Goal: Task Accomplishment & Management: Manage account settings

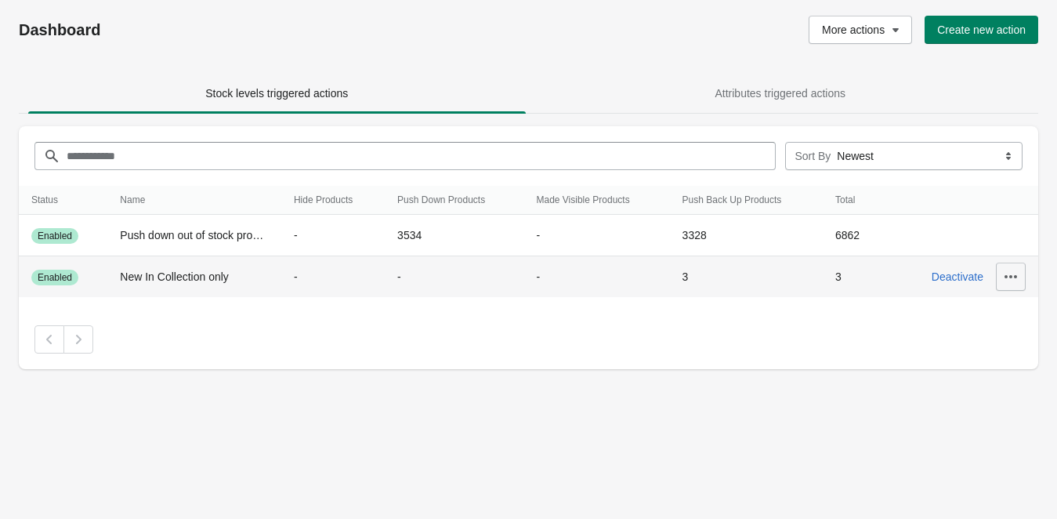
click at [1015, 277] on icon "button" at bounding box center [1010, 276] width 13 height 3
click at [1006, 316] on span "Update" at bounding box center [1000, 317] width 71 height 16
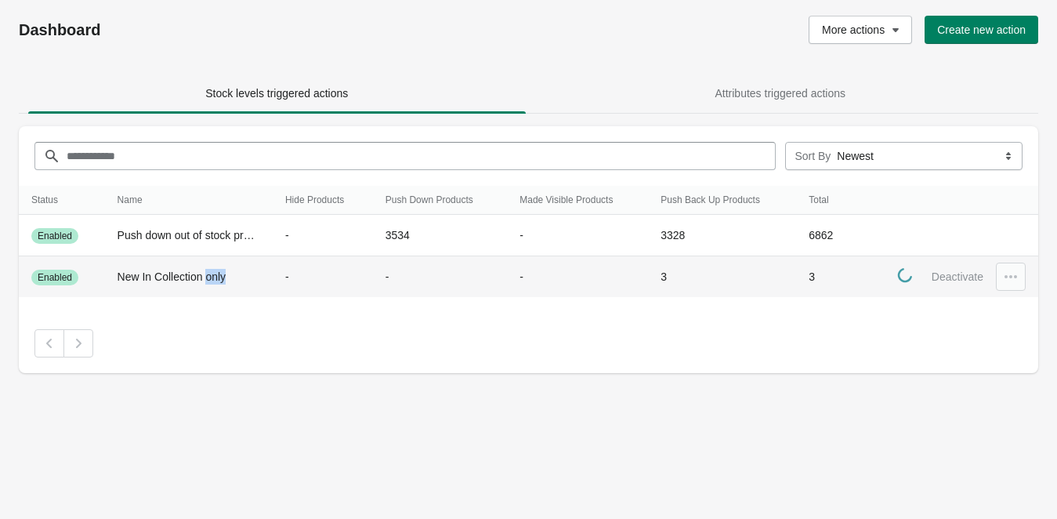
drag, startPoint x: 208, startPoint y: 277, endPoint x: 229, endPoint y: 277, distance: 21.2
click at [229, 277] on div "New In Collection only" at bounding box center [189, 277] width 143 height 16
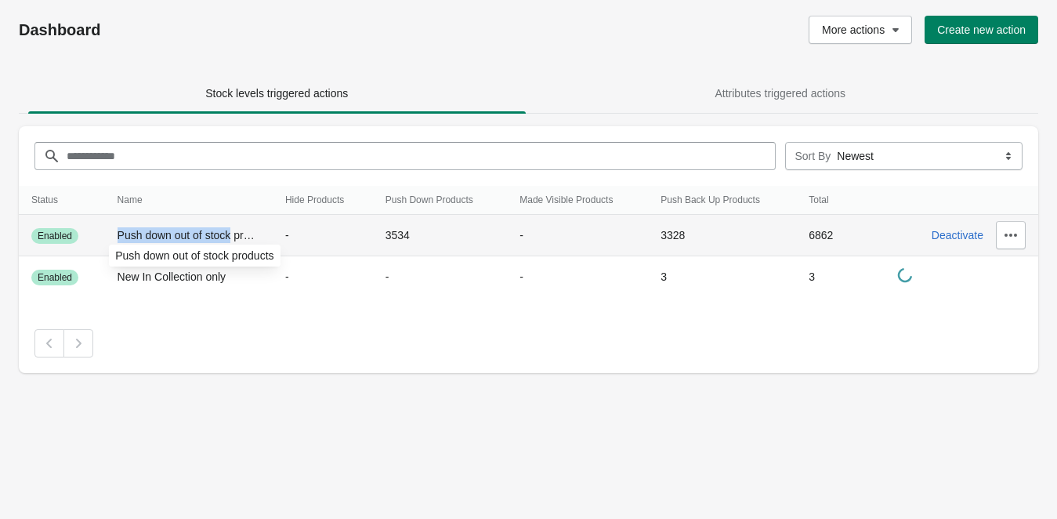
drag, startPoint x: 118, startPoint y: 232, endPoint x: 233, endPoint y: 233, distance: 116.0
click at [233, 233] on span "Push down out of stock products" at bounding box center [197, 235] width 158 height 13
click at [190, 230] on span "Push down out of stock products" at bounding box center [197, 235] width 158 height 13
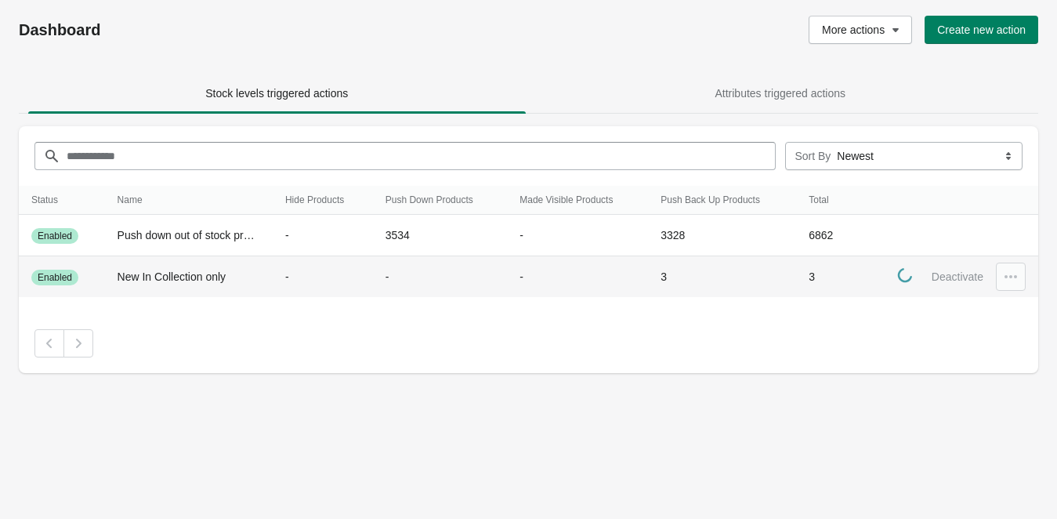
click at [1015, 278] on div at bounding box center [1011, 276] width 30 height 28
click at [280, 277] on td "-" at bounding box center [323, 277] width 100 height 42
